Goal: Task Accomplishment & Management: Use online tool/utility

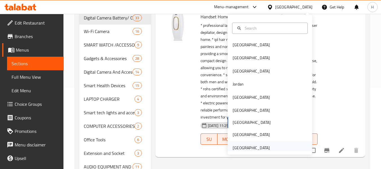
click at [281, 150] on div "[GEOGRAPHIC_DATA]" at bounding box center [270, 147] width 85 height 13
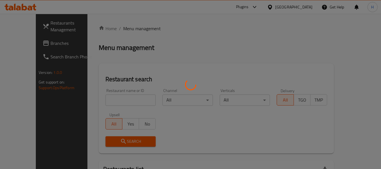
click at [30, 41] on div at bounding box center [190, 84] width 381 height 169
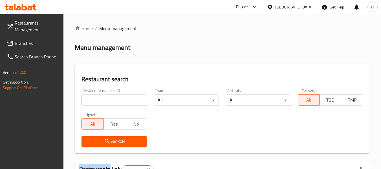
click at [27, 45] on span "Branches" at bounding box center [37, 43] width 45 height 7
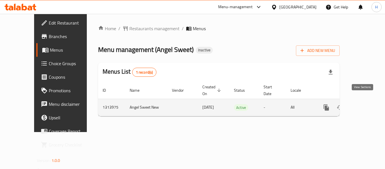
click at [365, 101] on link "enhanced table" at bounding box center [367, 108] width 14 height 14
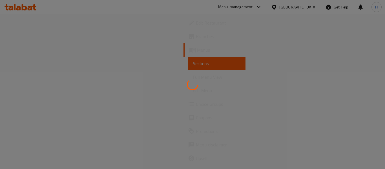
click at [357, 144] on div at bounding box center [192, 84] width 385 height 169
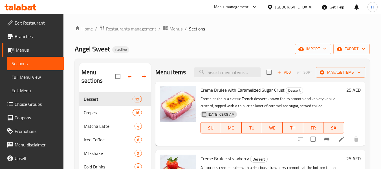
click at [311, 49] on span "import" at bounding box center [313, 48] width 27 height 7
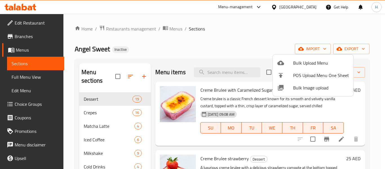
click at [298, 96] on ul "Bulk Upload Menu POS Upload Menu One Sheet Bulk Image upload" at bounding box center [313, 75] width 81 height 42
click at [298, 91] on span "Bulk Image upload" at bounding box center [321, 87] width 56 height 7
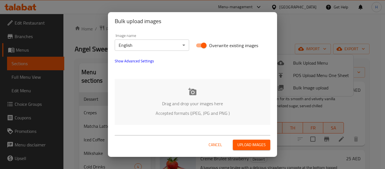
click at [181, 122] on div "Drag and drop your images here Accepted formats (JPEG, JPG and PNG )" at bounding box center [193, 102] width 156 height 46
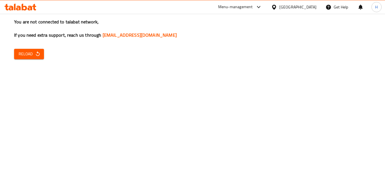
click at [39, 45] on div "You are not connected to talabat network, If you need extra support, reach us t…" at bounding box center [192, 84] width 385 height 169
click at [29, 56] on span "Reload" at bounding box center [29, 53] width 21 height 7
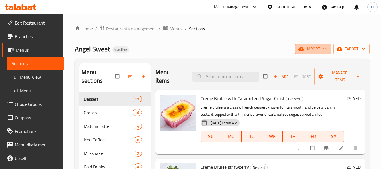
click at [307, 48] on span "import" at bounding box center [313, 48] width 27 height 7
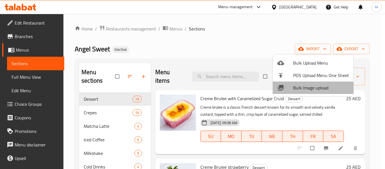
click at [302, 91] on span "Bulk Image upload" at bounding box center [321, 87] width 56 height 7
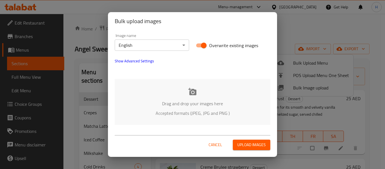
click at [145, 70] on div at bounding box center [192, 71] width 162 height 7
click at [151, 99] on div "Drag and drop your images here Accepted formats (JPEG, JPG and PNG )" at bounding box center [193, 102] width 156 height 46
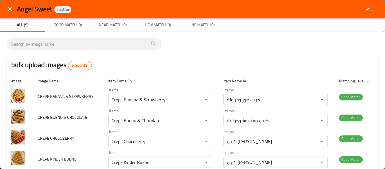
click at [367, 8] on span "Save" at bounding box center [370, 9] width 14 height 7
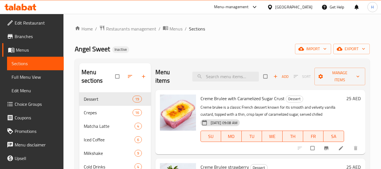
click at [29, 80] on span "Full Menu View" at bounding box center [36, 77] width 48 height 7
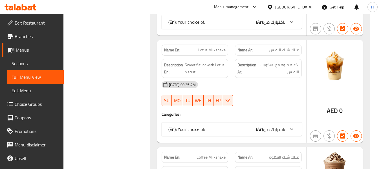
scroll to position [5025, 0]
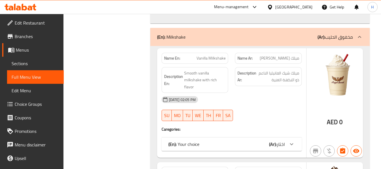
click at [23, 21] on span "Edit Restaurant" at bounding box center [37, 22] width 45 height 7
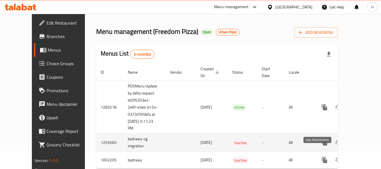
scroll to position [27, 0]
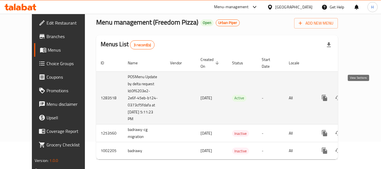
click at [362, 94] on icon "enhanced table" at bounding box center [365, 97] width 7 height 7
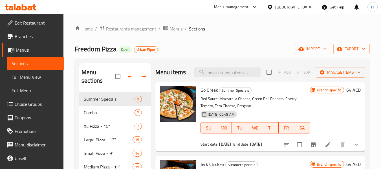
click at [39, 24] on span "Edit Restaurant" at bounding box center [37, 22] width 45 height 7
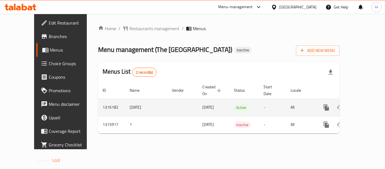
click at [365, 104] on icon "enhanced table" at bounding box center [367, 107] width 7 height 7
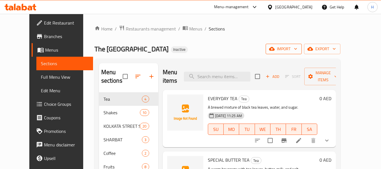
click at [275, 49] on icon "button" at bounding box center [272, 49] width 6 height 6
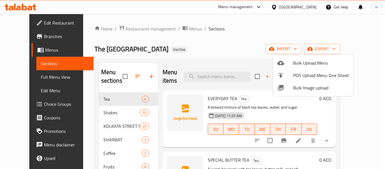
click at [307, 87] on span "Bulk Image upload" at bounding box center [321, 87] width 56 height 7
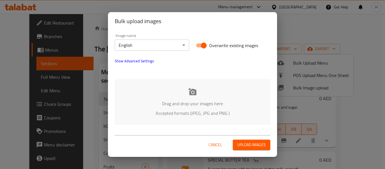
click at [213, 111] on p "Accepted formats (JPEG, JPG and PNG )" at bounding box center [192, 113] width 139 height 7
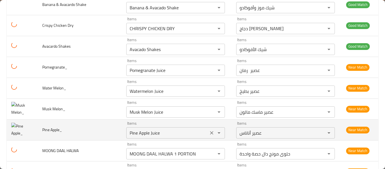
scroll to position [2339, 0]
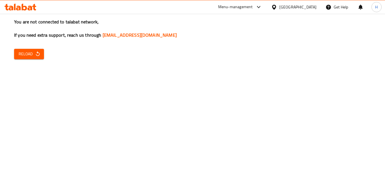
click at [33, 58] on button "Reload" at bounding box center [29, 54] width 30 height 10
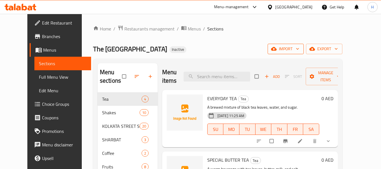
click at [299, 48] on span "import" at bounding box center [285, 48] width 27 height 7
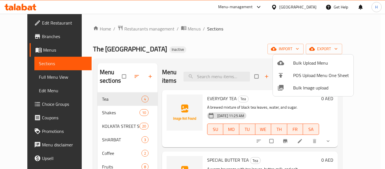
click at [299, 85] on span "Bulk Image upload" at bounding box center [321, 87] width 56 height 7
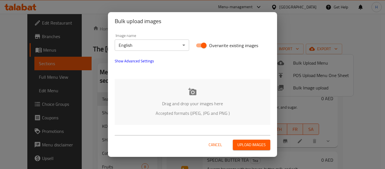
click at [183, 118] on div "Drag and drop your images here Accepted formats (JPEG, JPG and PNG )" at bounding box center [193, 102] width 156 height 46
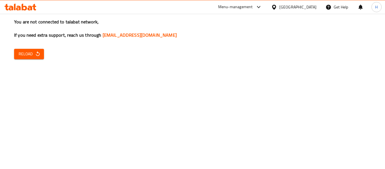
click at [25, 53] on span "Reload" at bounding box center [29, 53] width 21 height 7
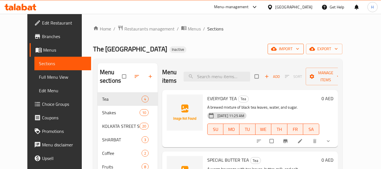
click at [303, 44] on button "import" at bounding box center [286, 49] width 36 height 10
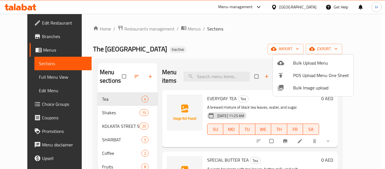
click at [294, 88] on span "Bulk Image upload" at bounding box center [321, 87] width 56 height 7
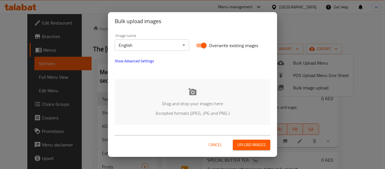
click at [153, 94] on div "Drag and drop your images here Accepted formats (JPEG, JPG and PNG )" at bounding box center [193, 102] width 156 height 46
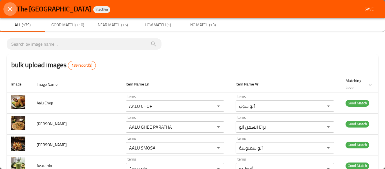
click at [7, 14] on button "close" at bounding box center [10, 9] width 14 height 14
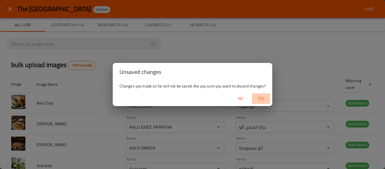
click at [261, 98] on span "Yes" at bounding box center [261, 98] width 14 height 7
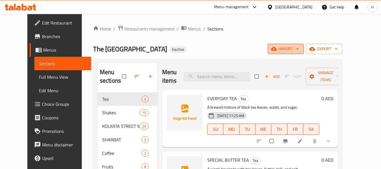
click at [300, 52] on icon "button" at bounding box center [298, 49] width 6 height 6
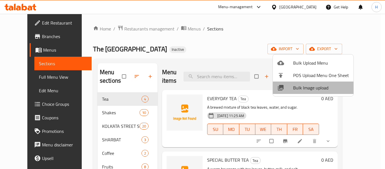
click at [321, 87] on span "Bulk Image upload" at bounding box center [321, 87] width 56 height 7
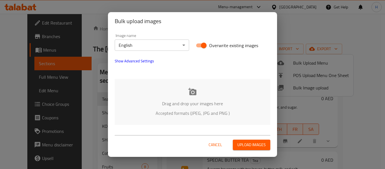
click at [183, 99] on div "Drag and drop your images here Accepted formats (JPEG, JPG and PNG )" at bounding box center [193, 102] width 156 height 46
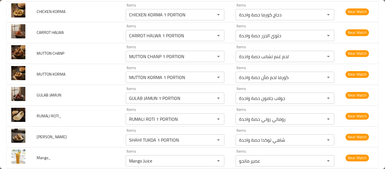
scroll to position [2660, 0]
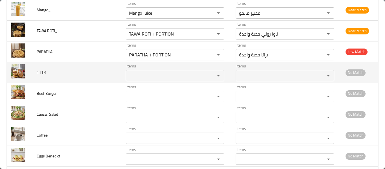
click at [170, 71] on div "Items" at bounding box center [175, 75] width 99 height 11
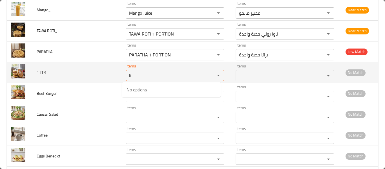
type LTR "l"
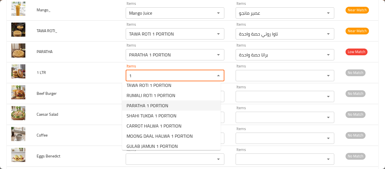
scroll to position [49, 0]
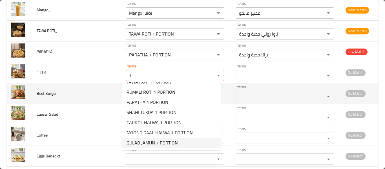
type LTR "1"
click at [59, 102] on td "Beef Burger" at bounding box center [76, 93] width 89 height 21
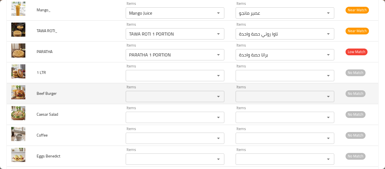
click at [147, 101] on div "Items" at bounding box center [175, 96] width 99 height 11
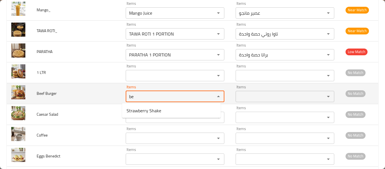
type Burger "b"
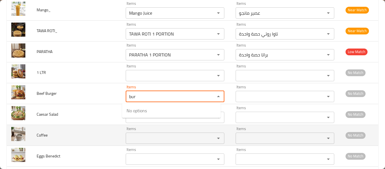
type Burger "bur"
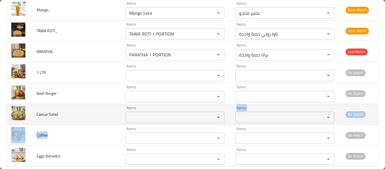
drag, startPoint x: 53, startPoint y: 125, endPoint x: 152, endPoint y: 116, distance: 99.5
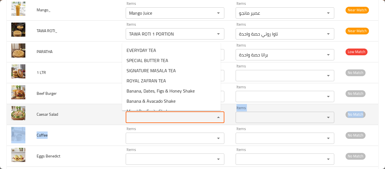
click at [152, 116] on Salad "Items" at bounding box center [166, 117] width 79 height 8
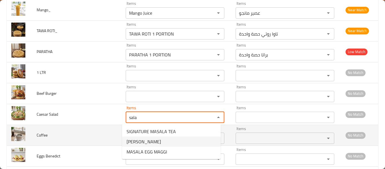
type Salad "sala"
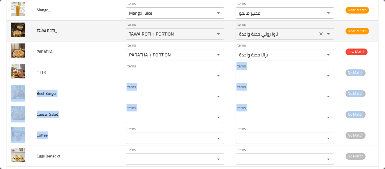
drag, startPoint x: 93, startPoint y: 142, endPoint x: 269, endPoint y: 28, distance: 209.0
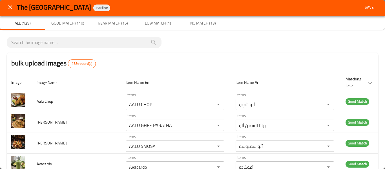
scroll to position [0, 0]
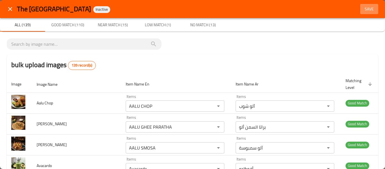
click at [365, 10] on span "Save" at bounding box center [370, 9] width 14 height 7
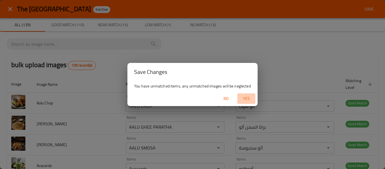
click at [248, 96] on span "Yes" at bounding box center [247, 98] width 14 height 7
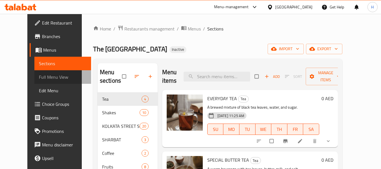
click at [47, 76] on span "Full Menu View" at bounding box center [63, 77] width 48 height 7
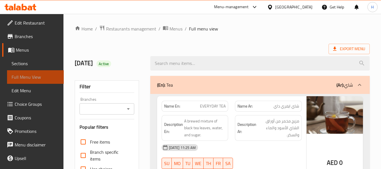
click at [47, 76] on span "Full Menu View" at bounding box center [36, 77] width 48 height 7
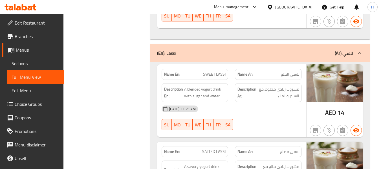
scroll to position [10237, 0]
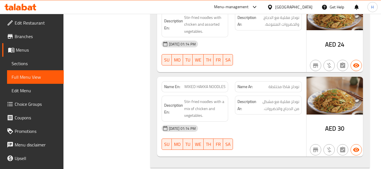
click at [39, 25] on span "Edit Restaurant" at bounding box center [37, 22] width 45 height 7
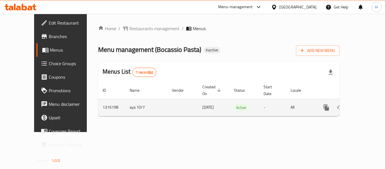
click at [365, 105] on icon "enhanced table" at bounding box center [367, 107] width 5 height 5
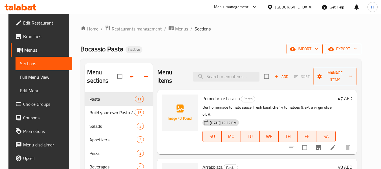
click at [309, 45] on button "import" at bounding box center [305, 49] width 36 height 10
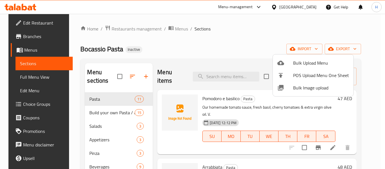
click at [304, 89] on span "Bulk Image upload" at bounding box center [321, 87] width 56 height 7
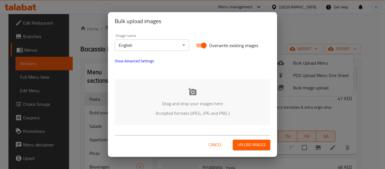
click at [160, 93] on div "Drag and drop your images here Accepted formats (JPEG, JPG and PNG )" at bounding box center [193, 102] width 156 height 46
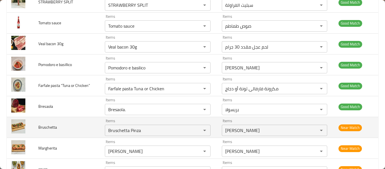
scroll to position [701, 0]
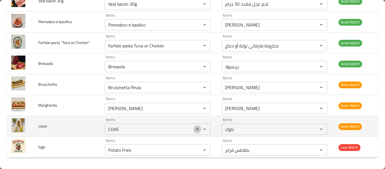
click at [193, 130] on button "Clear" at bounding box center [197, 129] width 8 height 8
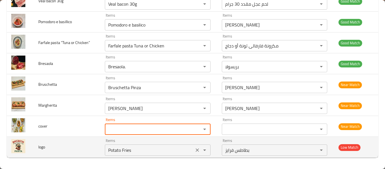
click at [195, 150] on icon "Clear" at bounding box center [198, 150] width 6 height 6
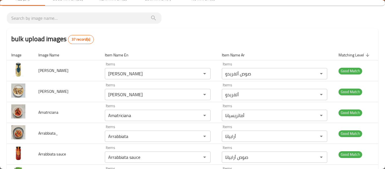
scroll to position [0, 0]
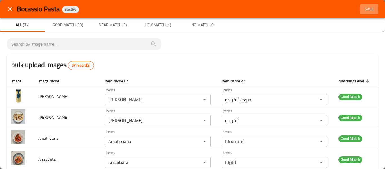
click at [367, 10] on span "Save" at bounding box center [370, 9] width 14 height 7
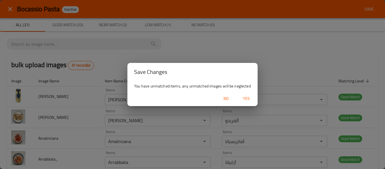
click at [247, 96] on span "Yes" at bounding box center [247, 98] width 14 height 7
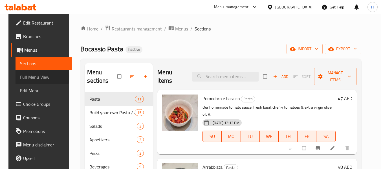
click at [26, 76] on span "Full Menu View" at bounding box center [44, 77] width 48 height 7
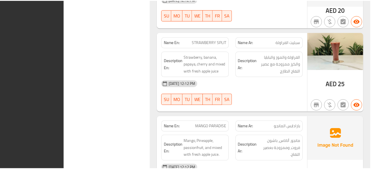
scroll to position [3719, 0]
